Goal: Information Seeking & Learning: Learn about a topic

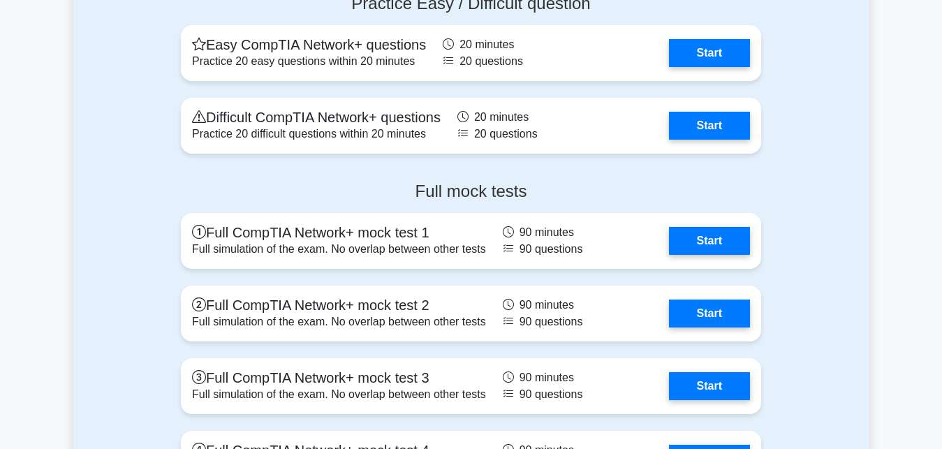
scroll to position [2873, 0]
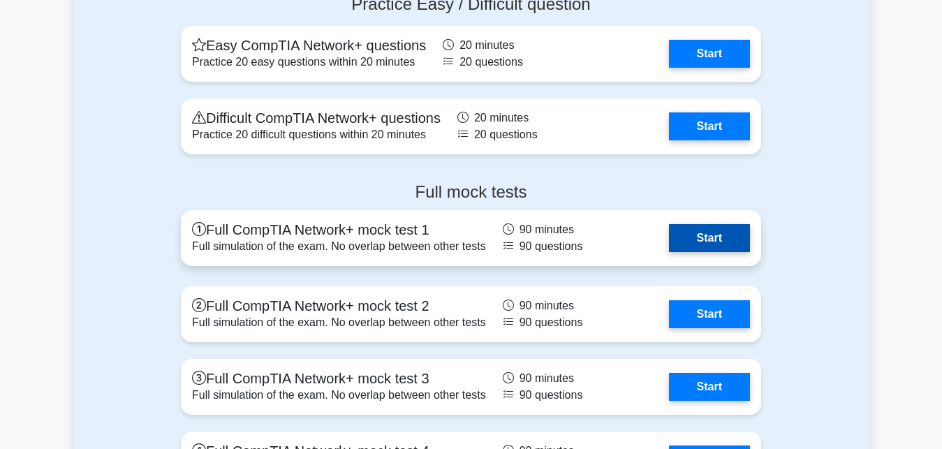
click at [669, 228] on link "Start" at bounding box center [709, 238] width 81 height 28
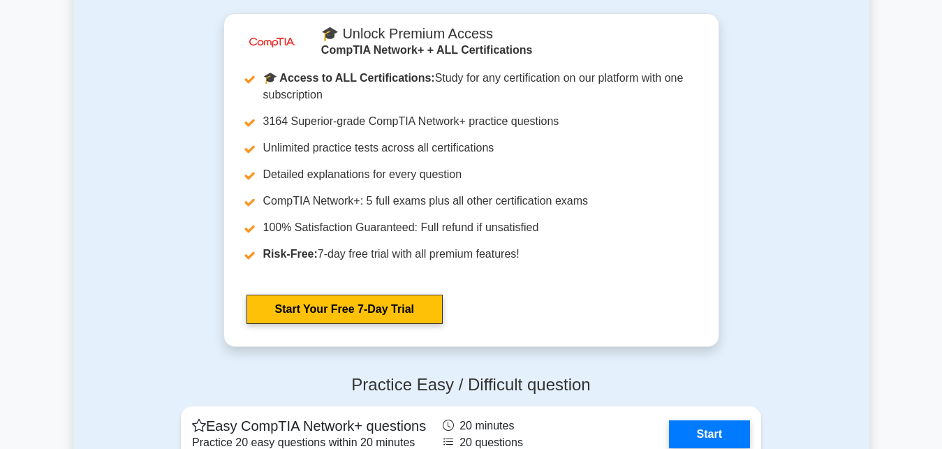
scroll to position [2096, 0]
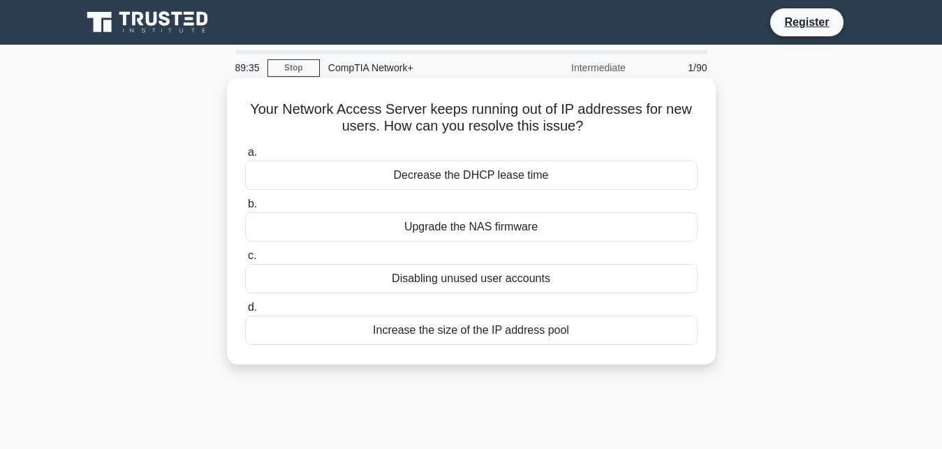
click at [419, 334] on div "Increase the size of the IP address pool" at bounding box center [471, 330] width 453 height 29
click at [245, 312] on input "d. Increase the size of the IP address pool" at bounding box center [245, 307] width 0 height 9
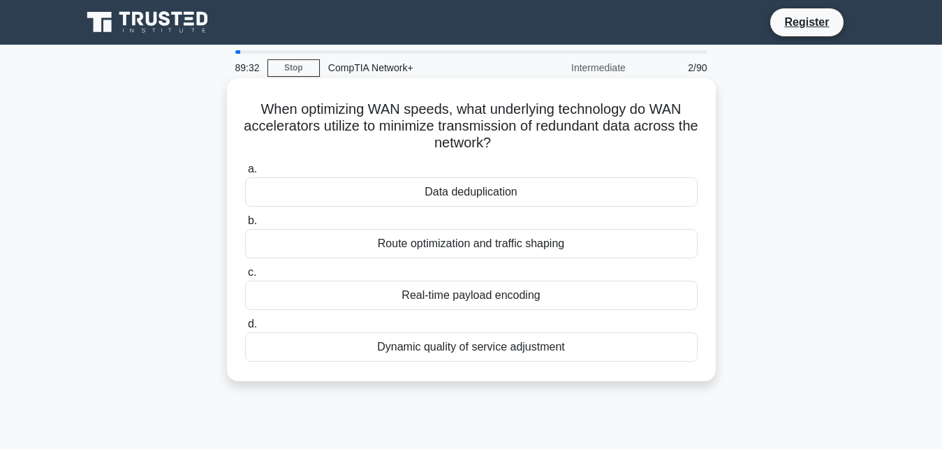
click at [275, 341] on div "Dynamic quality of service adjustment" at bounding box center [471, 346] width 453 height 29
click at [245, 329] on input "d. Dynamic quality of service adjustment" at bounding box center [245, 324] width 0 height 9
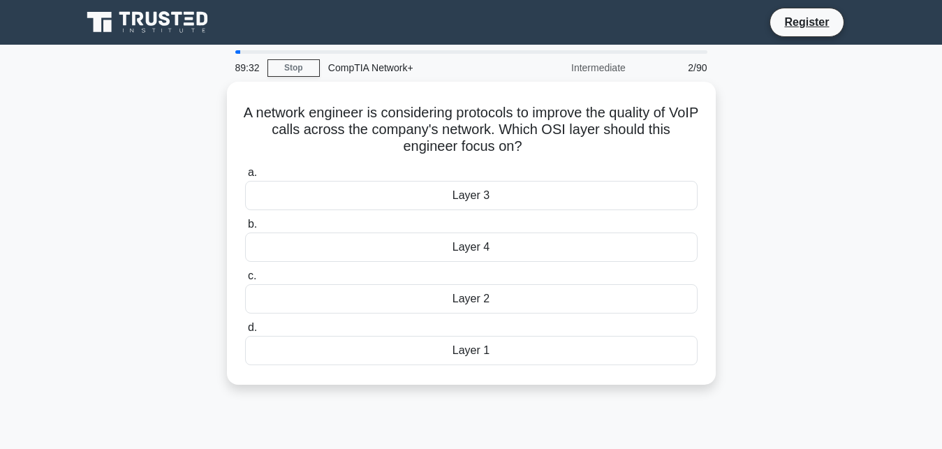
click at [275, 341] on div "Layer 1" at bounding box center [471, 350] width 453 height 29
click at [245, 332] on input "d. Layer 1" at bounding box center [245, 327] width 0 height 9
